Goal: Task Accomplishment & Management: Manage account settings

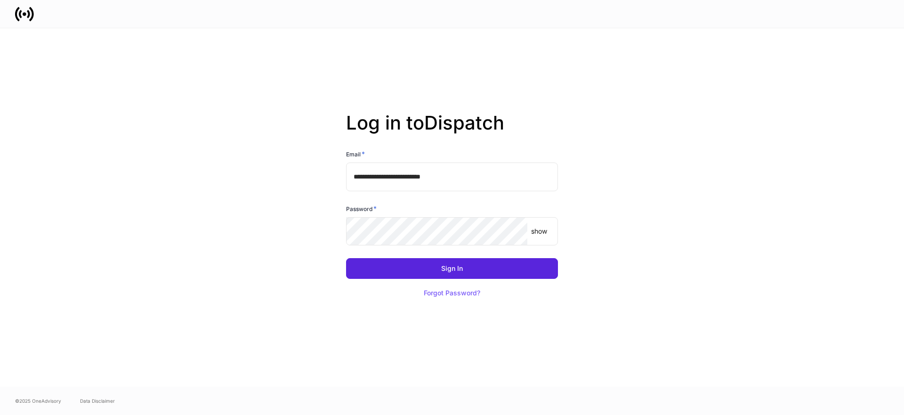
click at [476, 185] on input "**********" at bounding box center [452, 177] width 212 height 28
click at [0, 414] on com-1password-button at bounding box center [0, 415] width 0 height 0
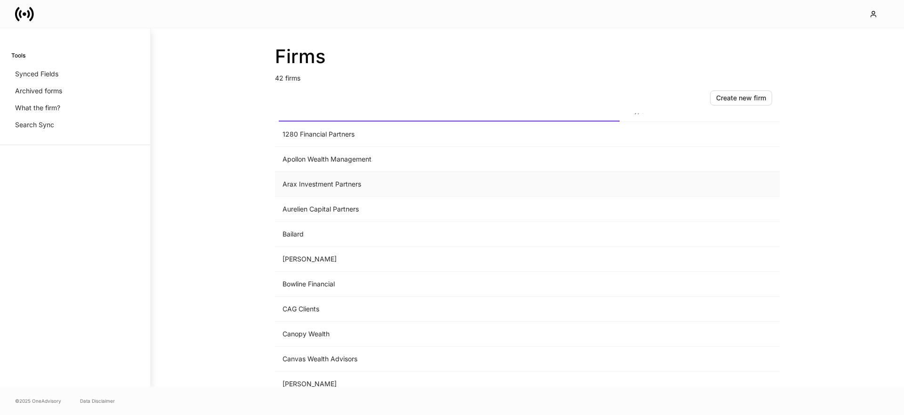
scroll to position [21, 0]
click at [309, 307] on td "CAG Clients" at bounding box center [449, 307] width 349 height 25
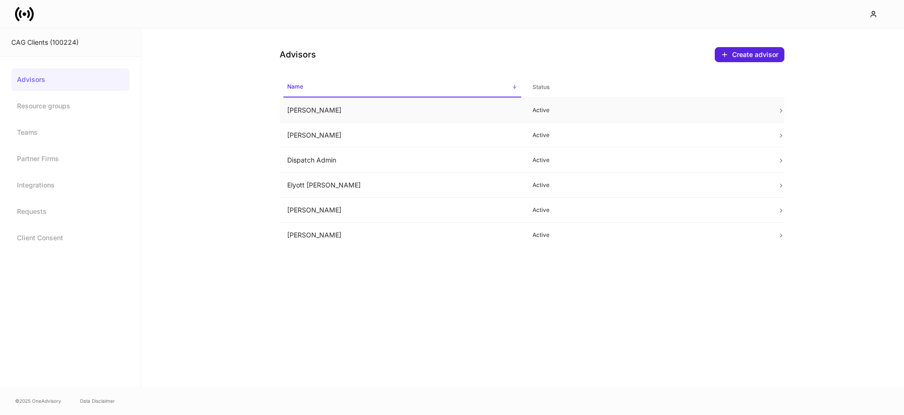
click at [323, 108] on td "Chris Csenge" at bounding box center [402, 110] width 245 height 25
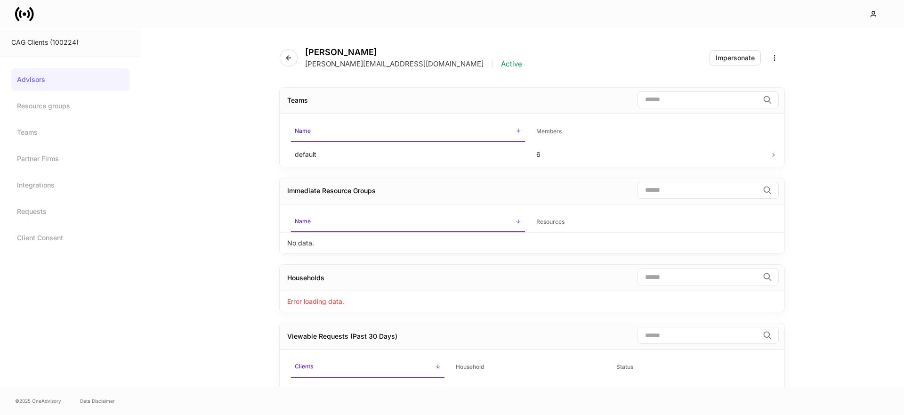
click at [72, 77] on link "Advisors" at bounding box center [70, 79] width 118 height 23
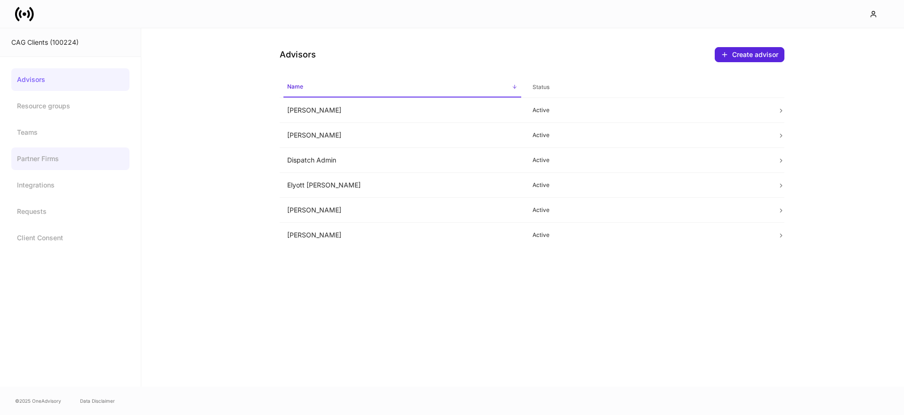
click at [32, 161] on link "Partner Firms" at bounding box center [70, 158] width 118 height 23
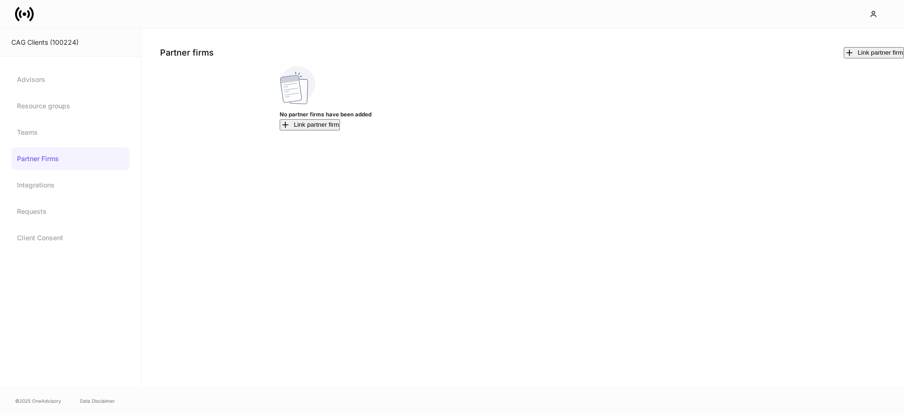
click at [25, 15] on icon at bounding box center [25, 14] width 4 height 4
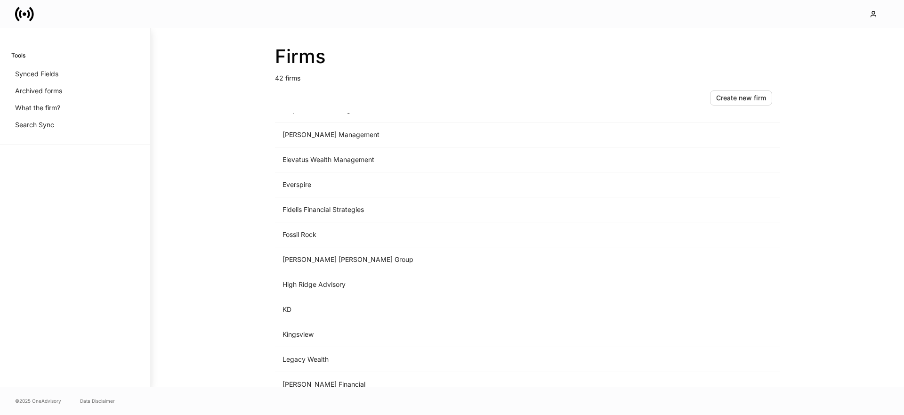
scroll to position [509, 0]
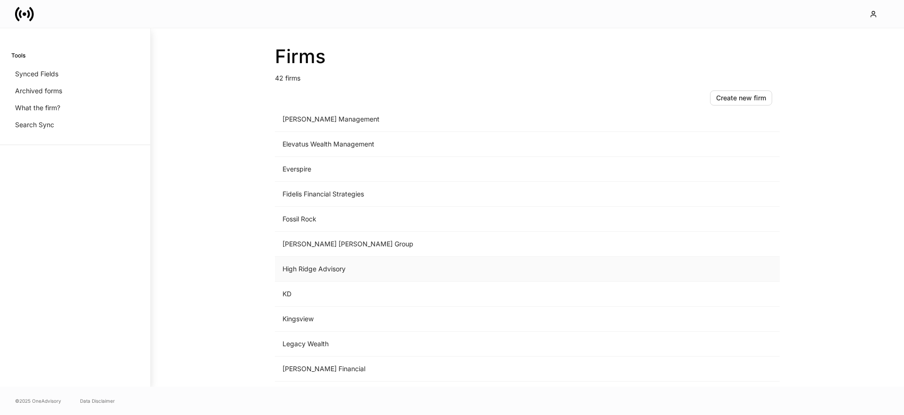
click at [328, 266] on td "High Ridge Advisory" at bounding box center [449, 269] width 349 height 25
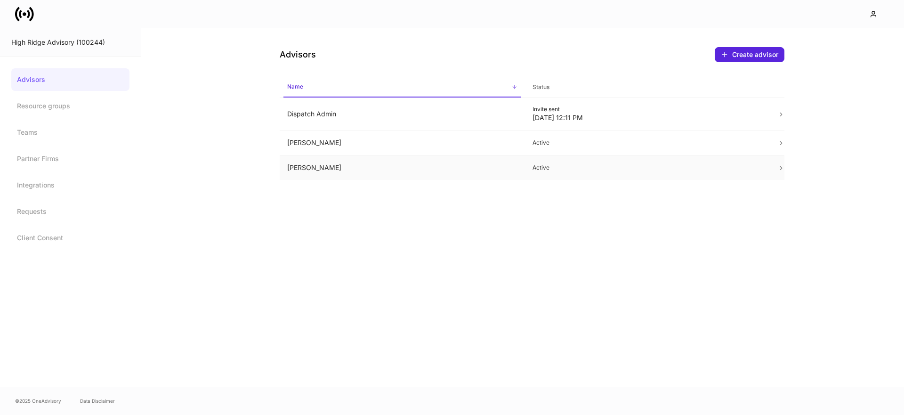
click at [355, 162] on td "Karen Alexander" at bounding box center [402, 167] width 245 height 25
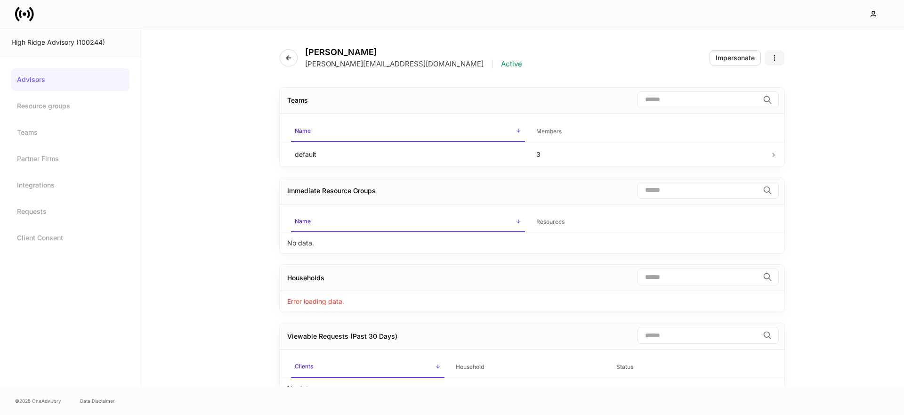
click at [772, 54] on icon "button" at bounding box center [775, 58] width 8 height 8
click at [763, 414] on li "Edit advisor" at bounding box center [452, 419] width 904 height 9
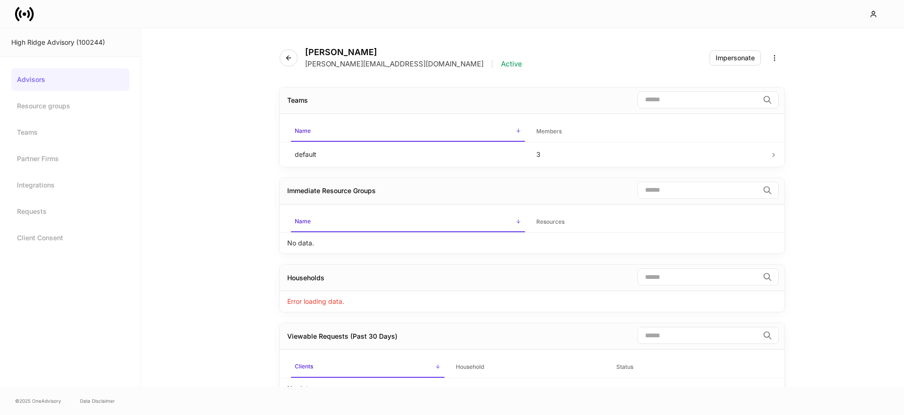
drag, startPoint x: 843, startPoint y: 200, endPoint x: 843, endPoint y: 121, distance: 79.1
click at [843, 198] on div "Karen Alexander karen@csenge.com | Active Impersonate Teams ​ Name sorted ascen…" at bounding box center [522, 207] width 763 height 358
click at [777, 59] on icon "button" at bounding box center [775, 58] width 8 height 8
click at [812, 414] on div at bounding box center [452, 415] width 904 height 0
click at [89, 41] on div "High Ridge Advisory (100244)" at bounding box center [70, 42] width 118 height 9
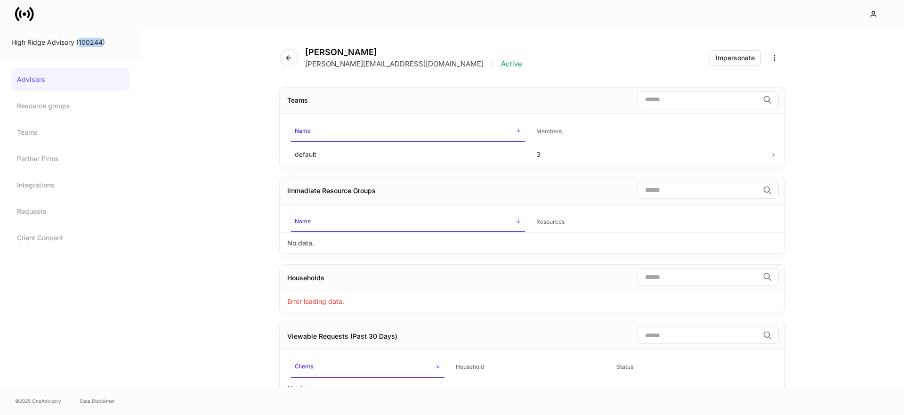
click at [89, 41] on div "High Ridge Advisory (100244)" at bounding box center [70, 42] width 118 height 9
copy div "100244"
click at [30, 13] on icon at bounding box center [24, 14] width 19 height 19
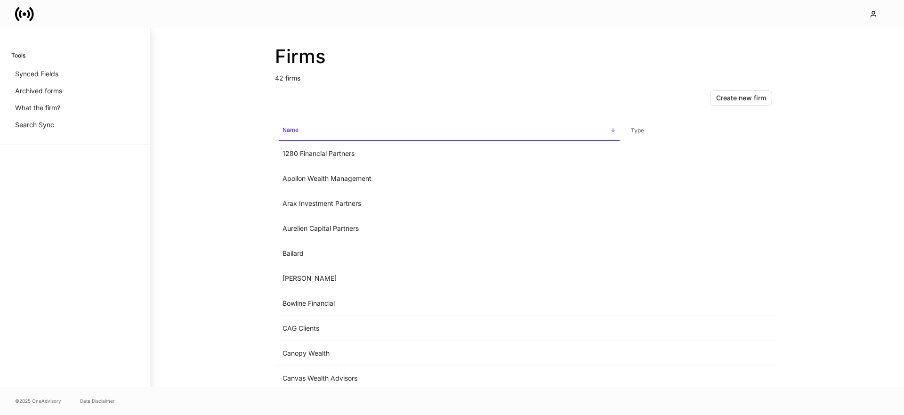
click at [27, 14] on icon at bounding box center [24, 14] width 19 height 19
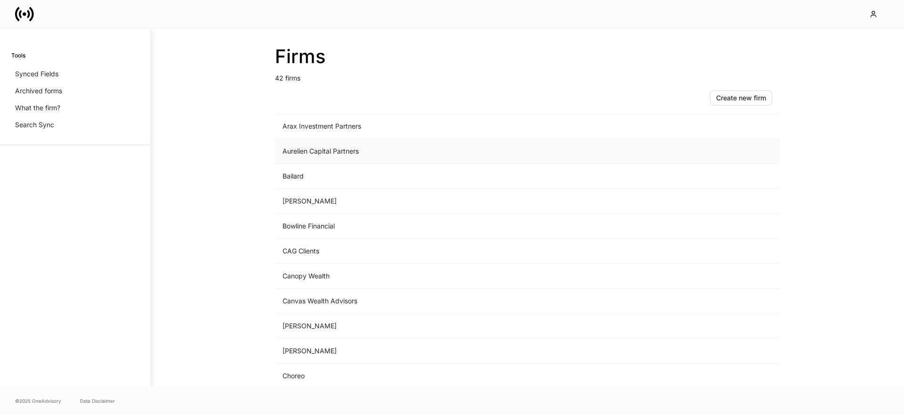
scroll to position [136, 0]
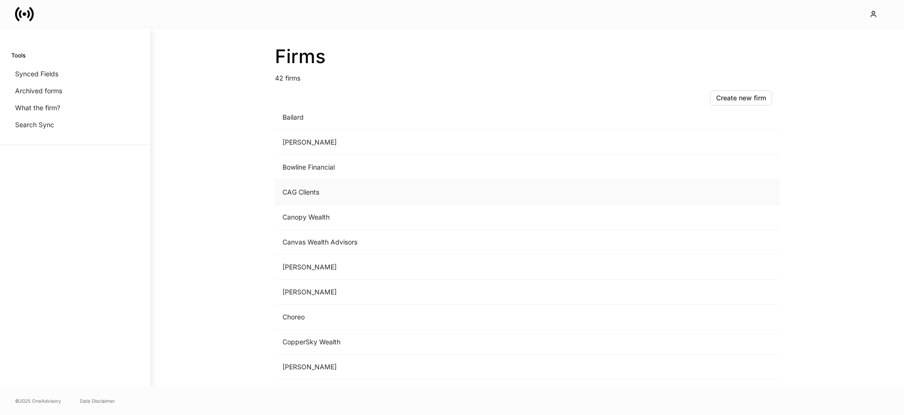
click at [317, 195] on td "CAG Clients" at bounding box center [449, 192] width 349 height 25
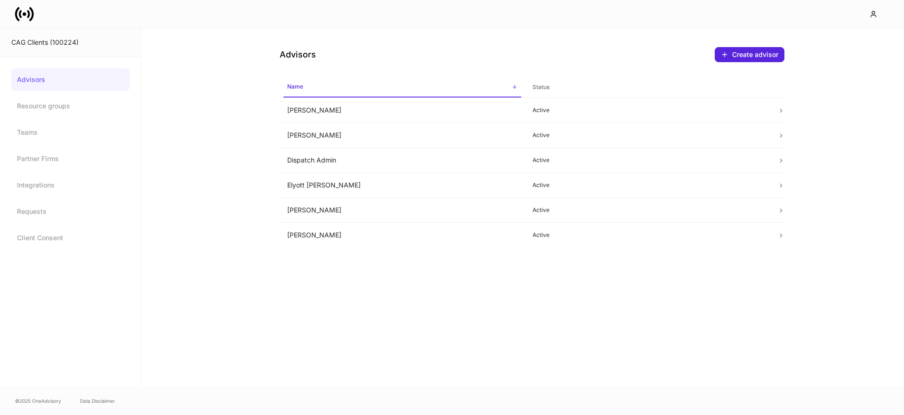
click at [62, 40] on div "CAG Clients (100224)" at bounding box center [70, 42] width 118 height 9
copy div "100224"
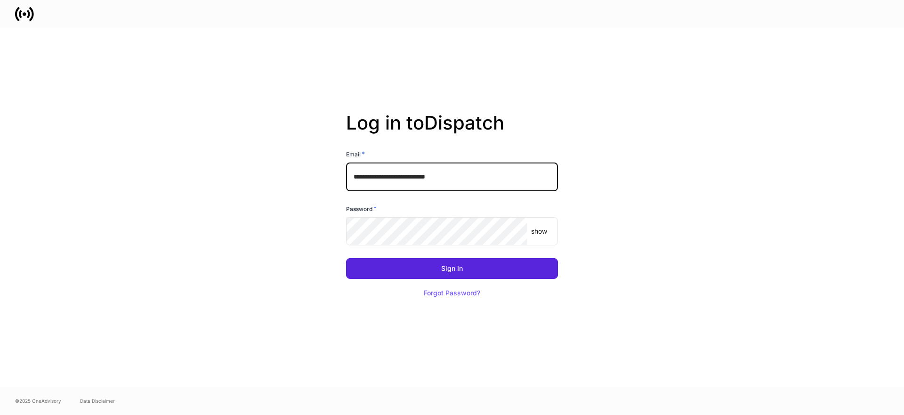
drag, startPoint x: 496, startPoint y: 179, endPoint x: 310, endPoint y: 168, distance: 186.4
click at [310, 168] on div "**********" at bounding box center [452, 207] width 505 height 358
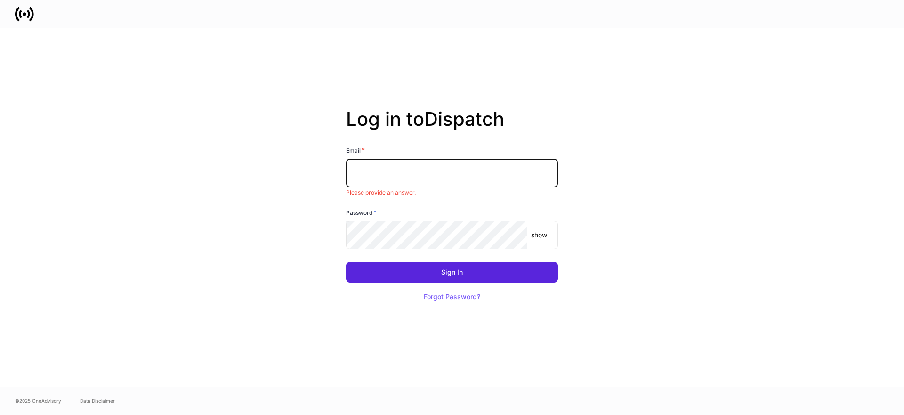
click at [425, 181] on input "text" at bounding box center [452, 173] width 212 height 28
type input "**********"
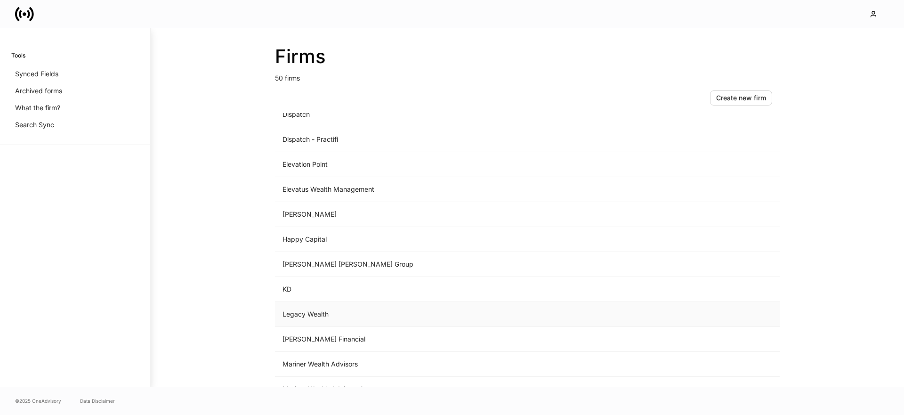
scroll to position [589, 0]
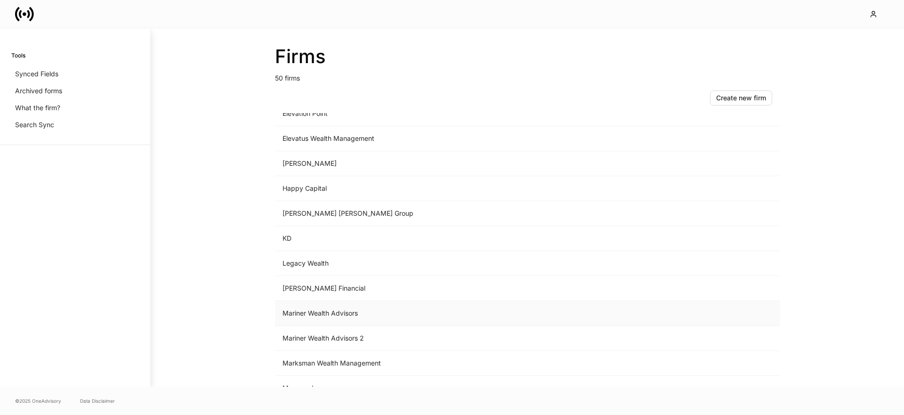
click at [337, 308] on td "Mariner Wealth Advisors" at bounding box center [449, 313] width 349 height 25
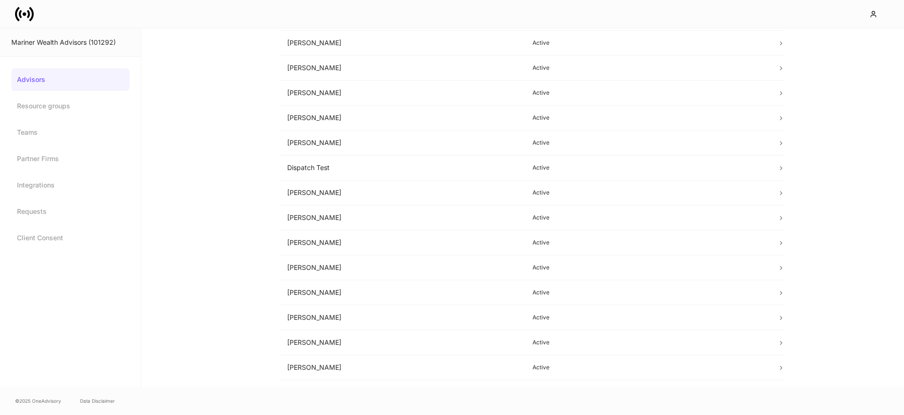
scroll to position [106, 0]
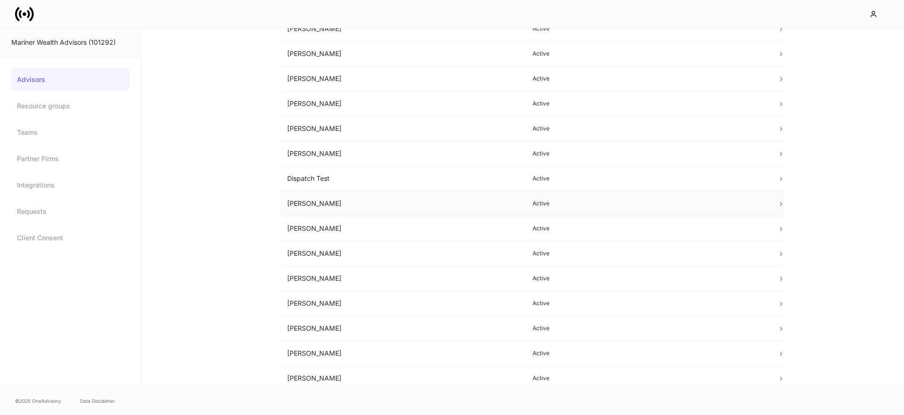
click at [347, 205] on td "Erika Leon" at bounding box center [402, 203] width 245 height 25
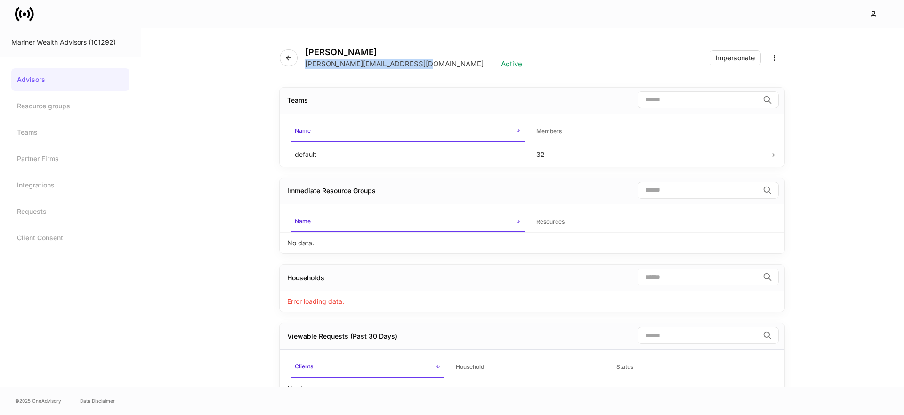
drag, startPoint x: 421, startPoint y: 65, endPoint x: 307, endPoint y: 66, distance: 113.5
click at [307, 66] on div "erika+demo+mariner@dispatch.io | Active" at bounding box center [413, 63] width 217 height 9
copy p "erika+demo+mariner@dispatch.io"
click at [878, 16] on div "button" at bounding box center [875, 14] width 11 height 8
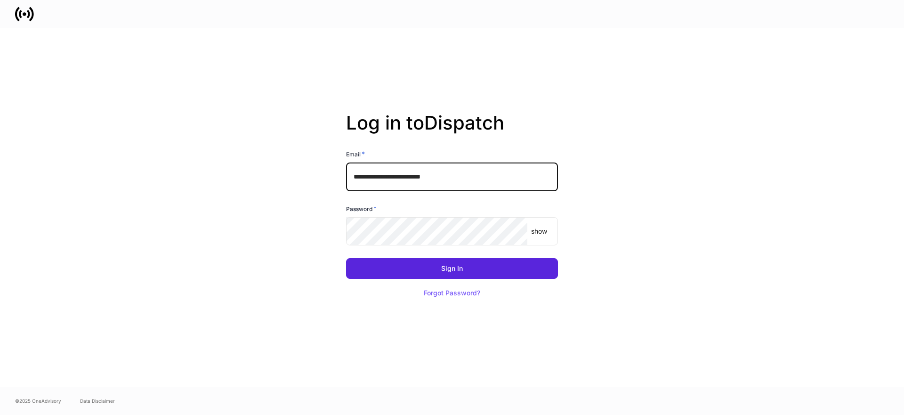
drag, startPoint x: 468, startPoint y: 180, endPoint x: 348, endPoint y: 169, distance: 120.6
click at [348, 170] on input "**********" at bounding box center [452, 177] width 212 height 28
paste input "**"
type input "**********"
